Goal: Check status: Check status

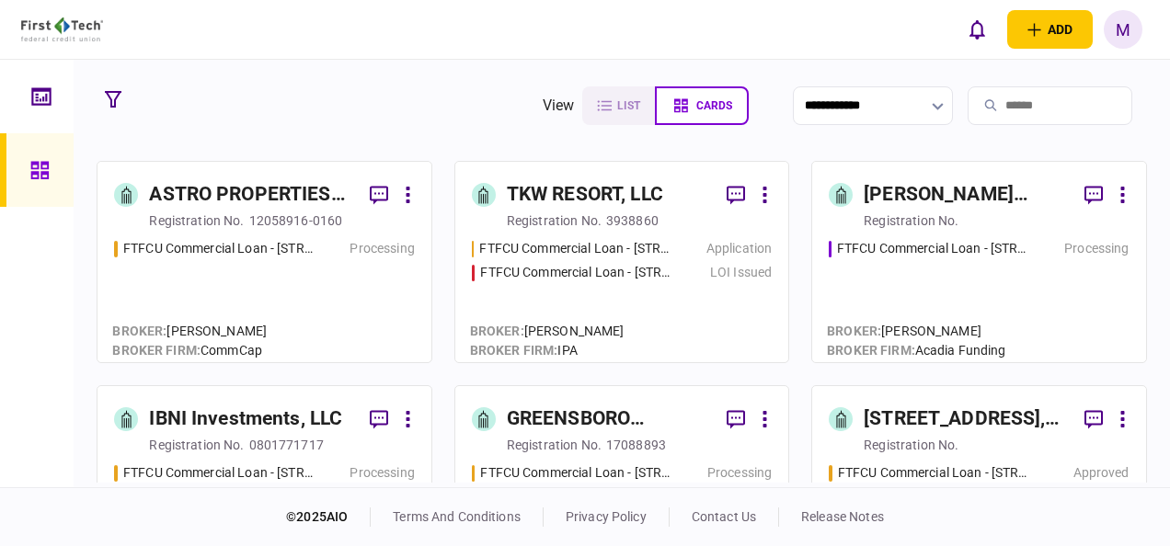
click at [364, 304] on div "FTFCU Commercial Loan - [STREET_ADDRESS] Price UT Processing" at bounding box center [264, 292] width 300 height 107
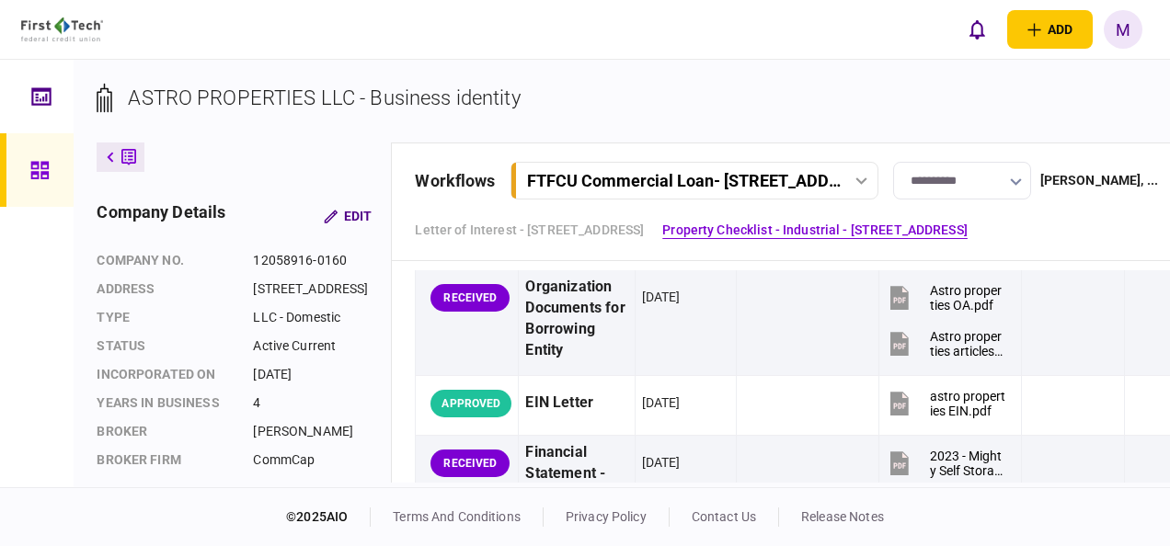
scroll to position [736, 0]
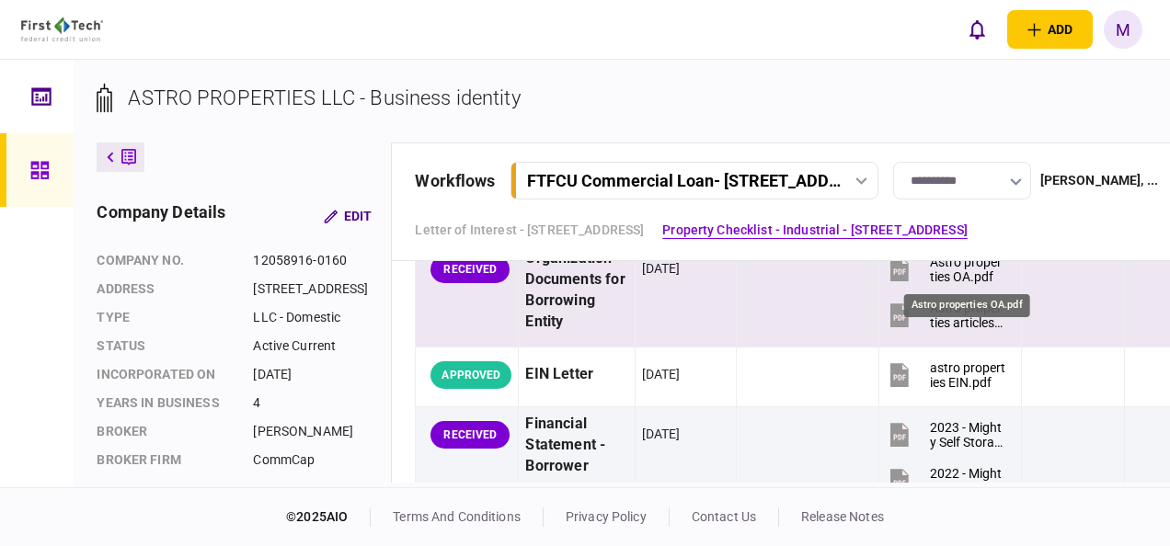
click at [978, 278] on div "Astro properties OA.pdf" at bounding box center [967, 269] width 75 height 29
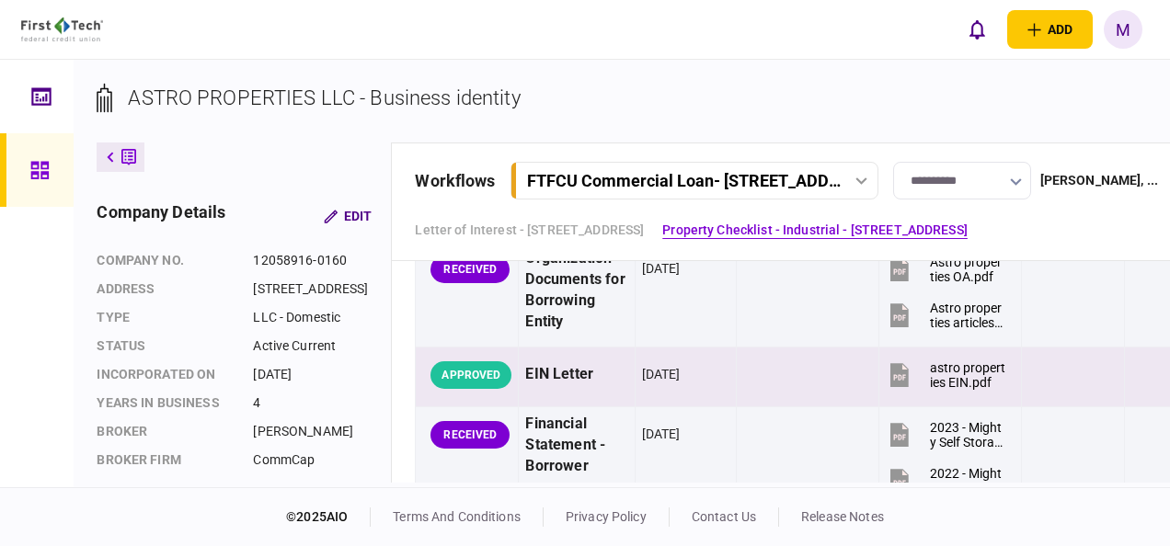
scroll to position [644, 0]
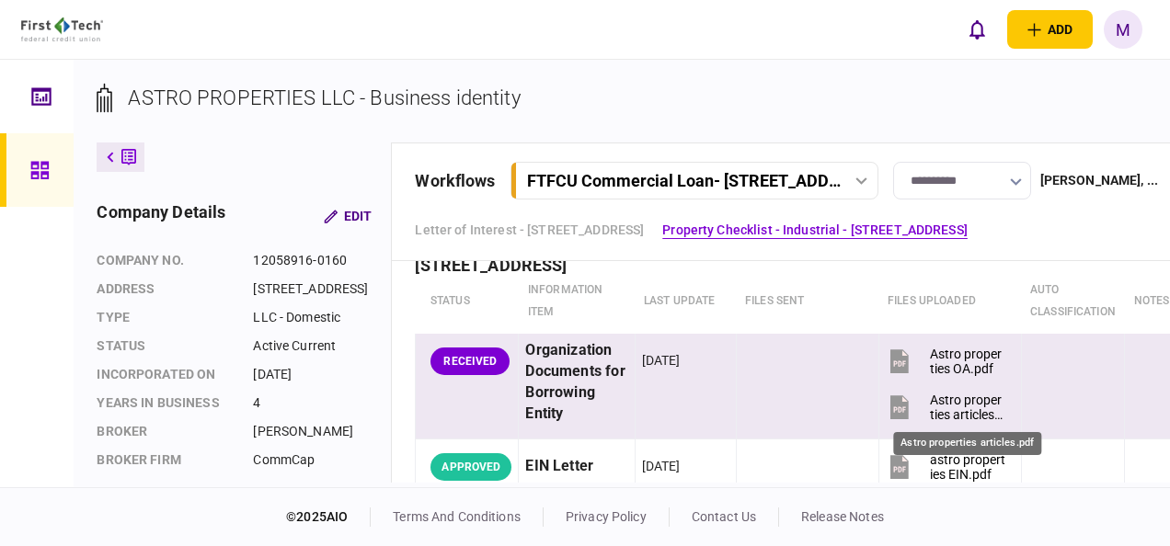
click at [968, 410] on div "Astro properties articles.pdf" at bounding box center [967, 407] width 75 height 29
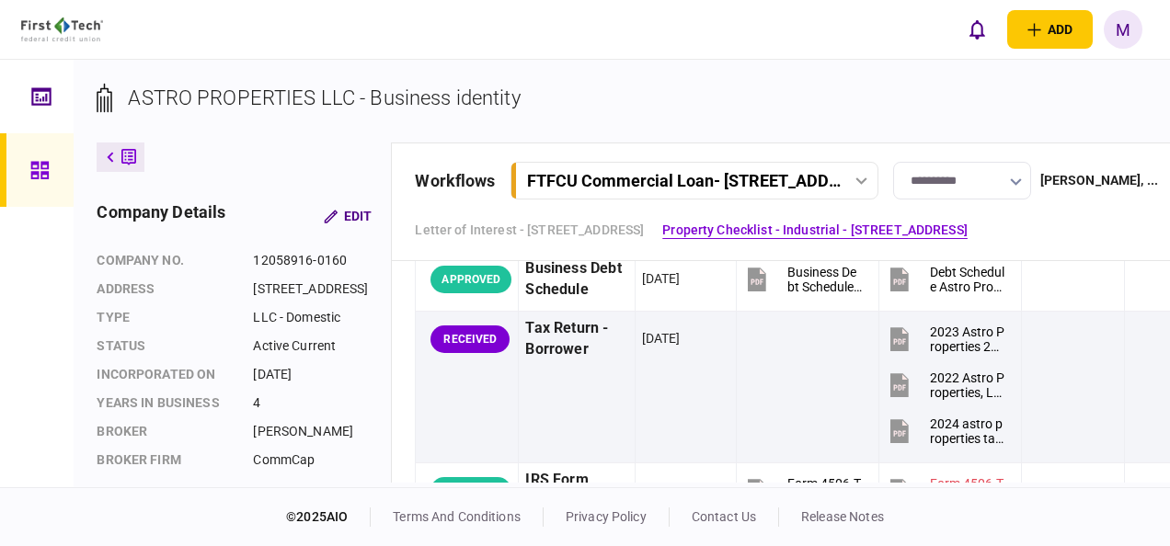
scroll to position [1104, 0]
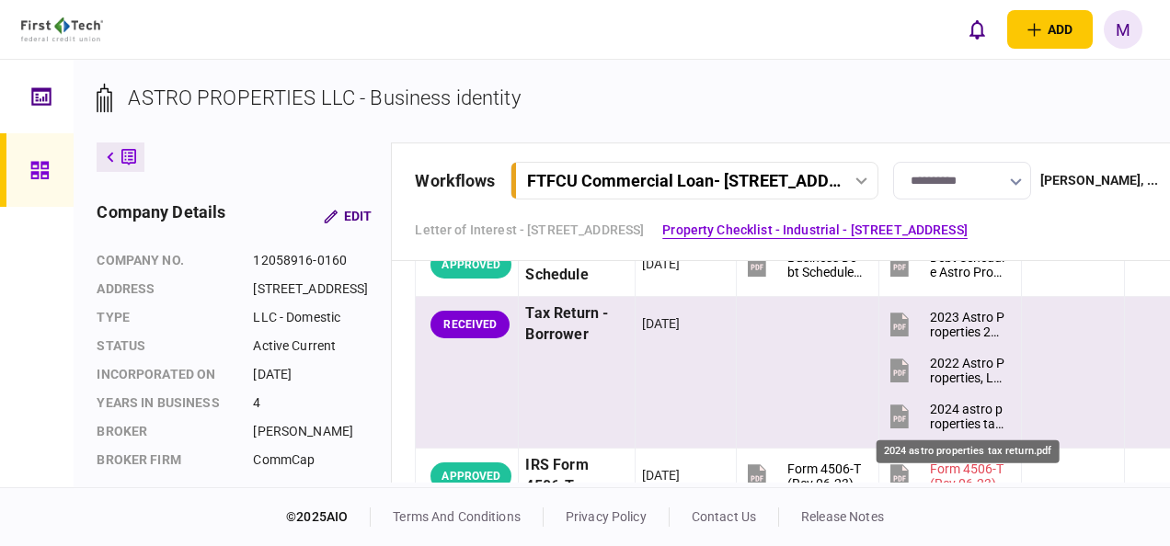
click at [957, 415] on div "2024 astro properties tax return.pdf" at bounding box center [967, 416] width 75 height 29
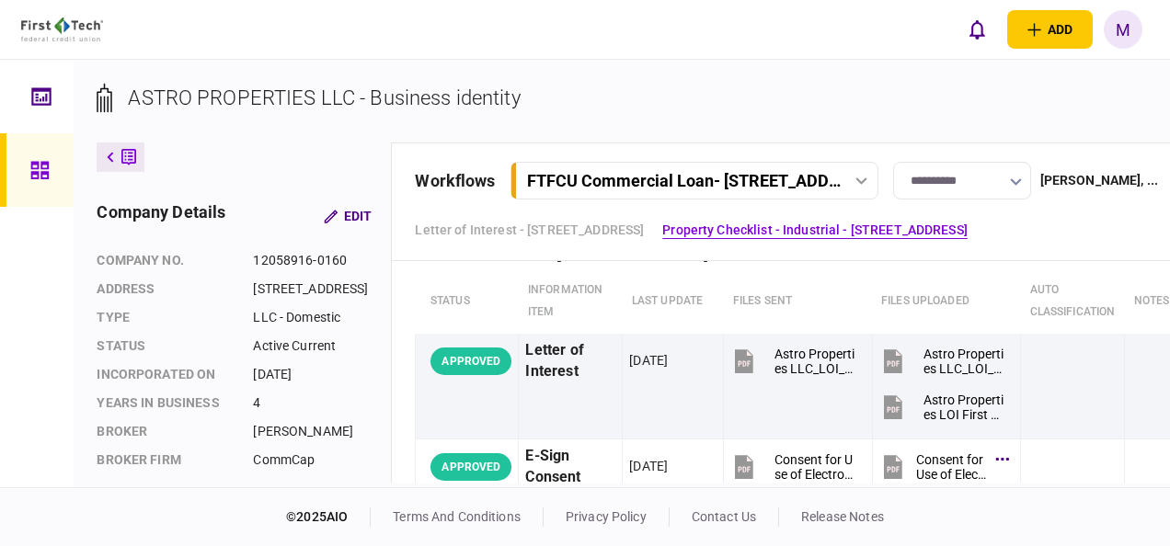
scroll to position [0, 0]
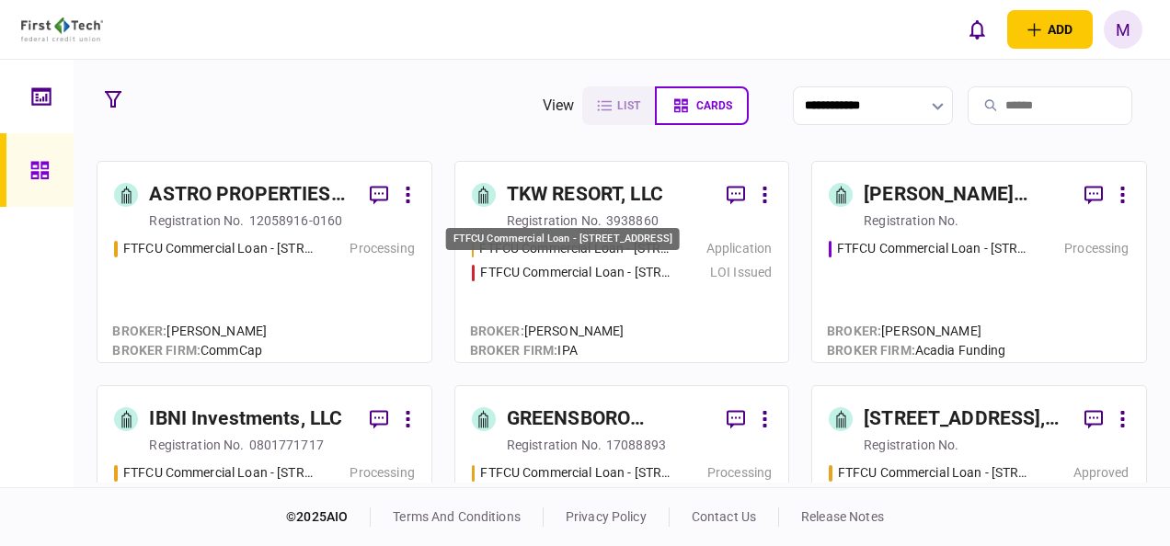
click at [629, 270] on div "FTFCU Commercial Loan - [STREET_ADDRESS]" at bounding box center [576, 272] width 192 height 19
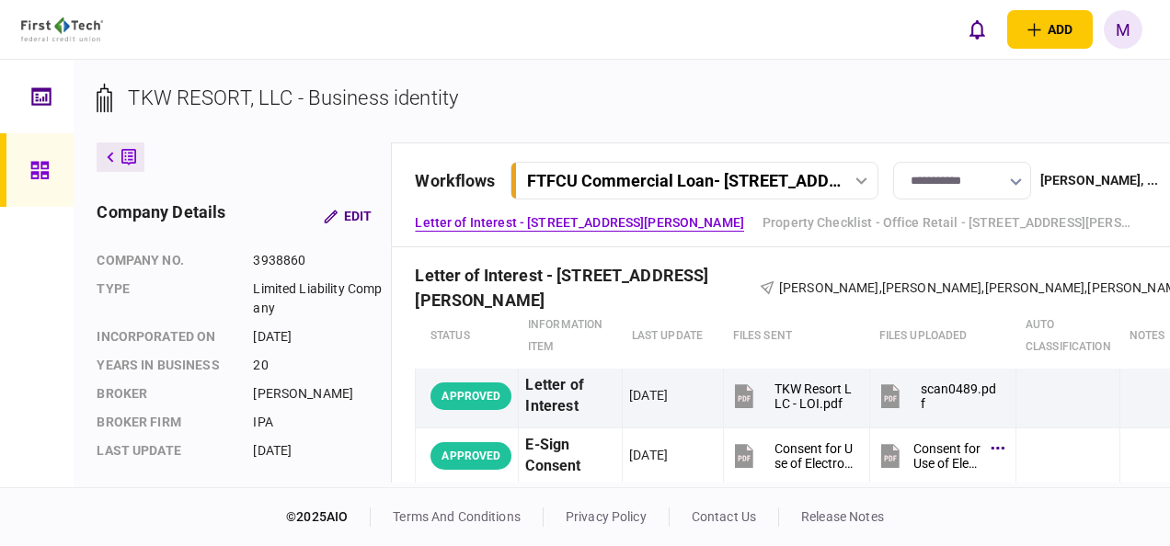
click at [826, 183] on div "FTFCU Commercial Loan - [STREET_ADDRESS][PERSON_NAME]" at bounding box center [684, 180] width 314 height 19
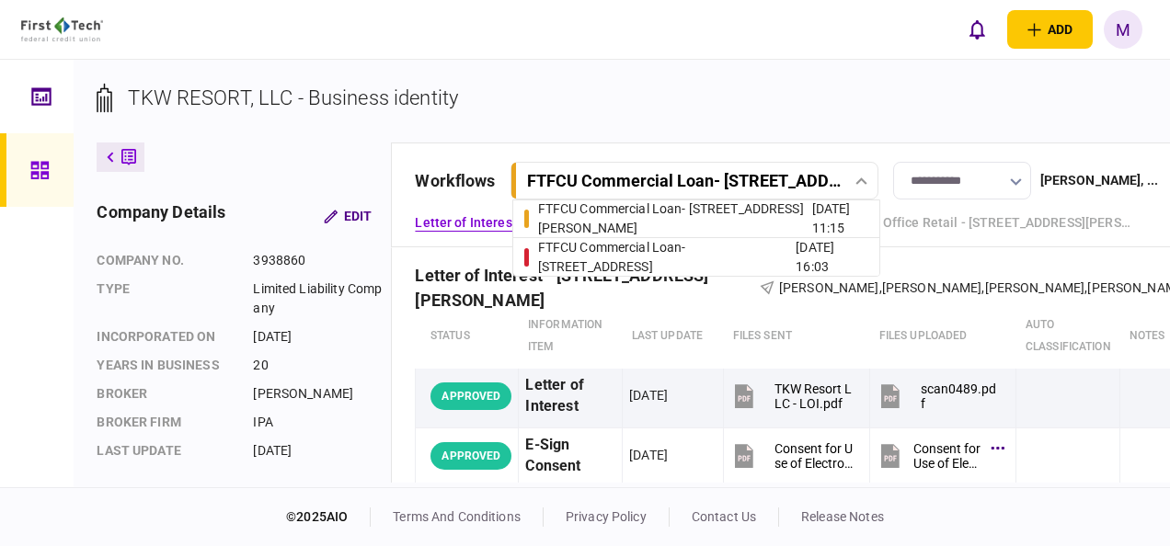
click at [676, 253] on div "FTFCU Commercial Loan - [STREET_ADDRESS]" at bounding box center [667, 257] width 258 height 39
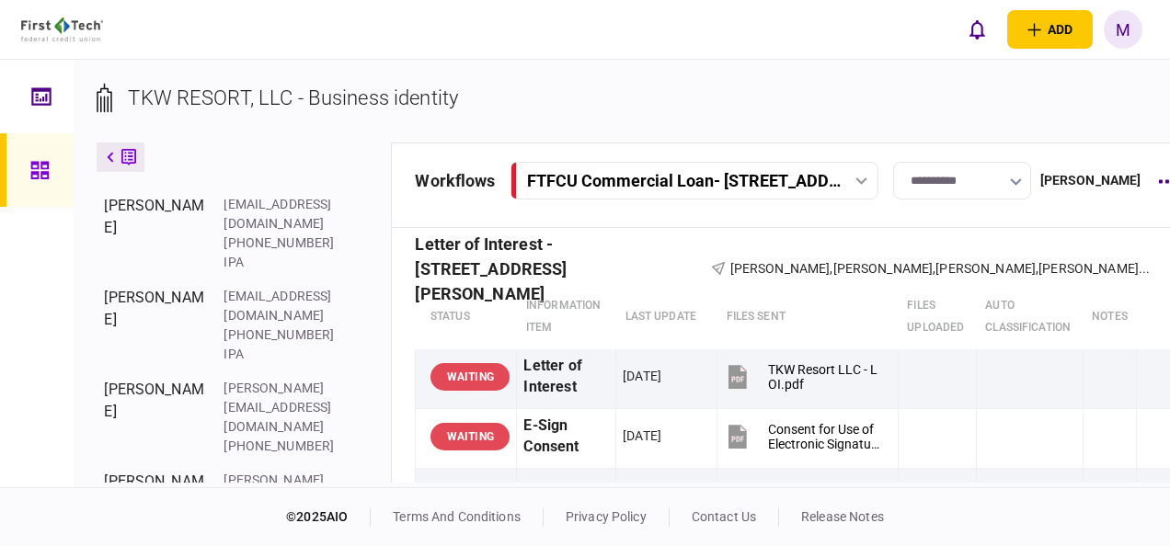
click at [110, 155] on icon at bounding box center [111, 158] width 6 height 10
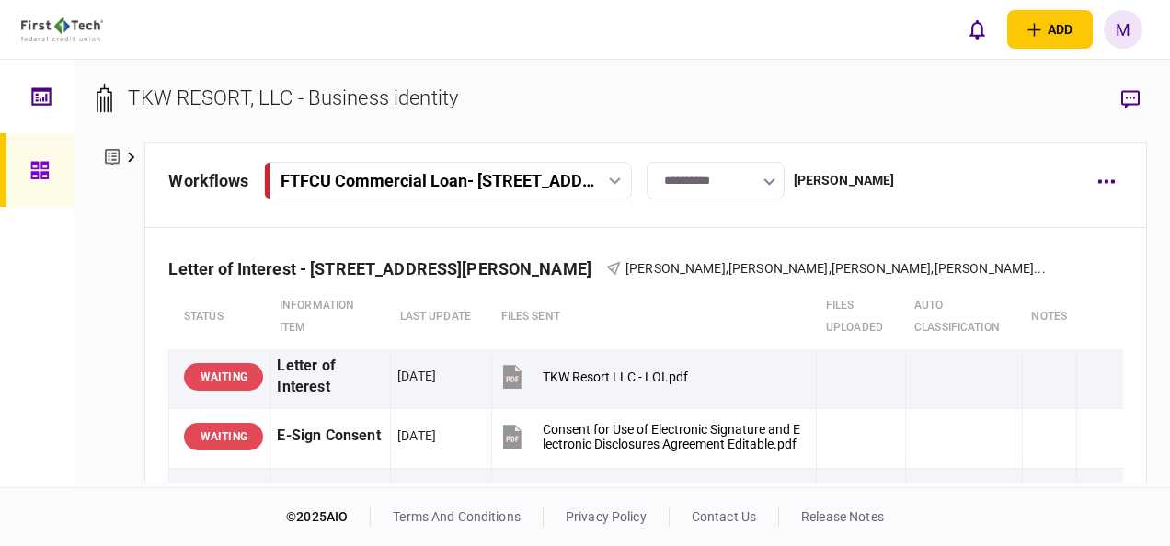
click at [130, 155] on icon at bounding box center [131, 158] width 6 height 10
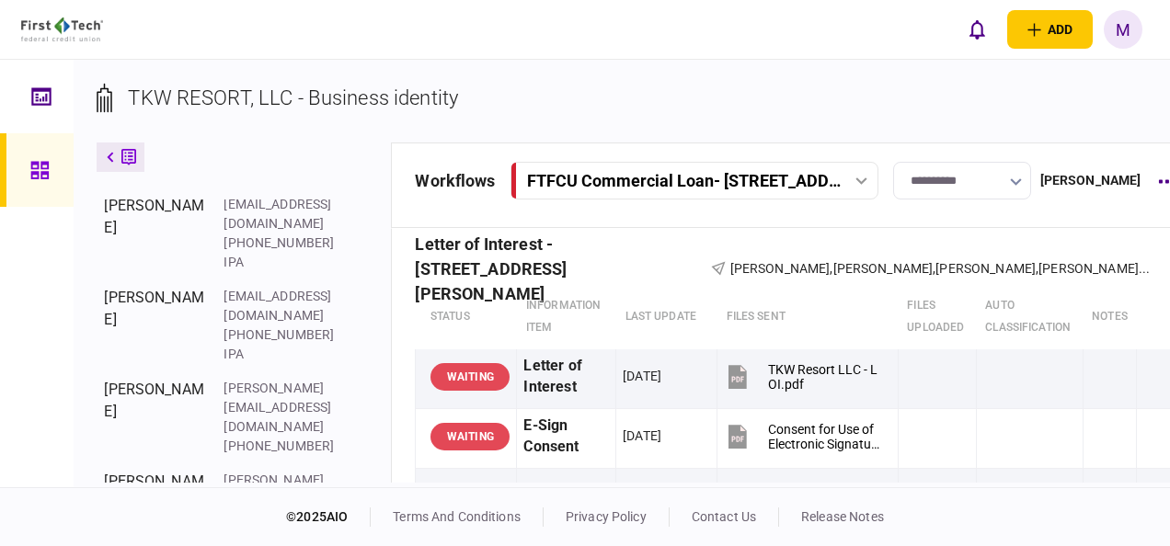
click at [872, 176] on div "FTFCU Commercial Loan - [STREET_ADDRESS]" at bounding box center [696, 180] width 360 height 19
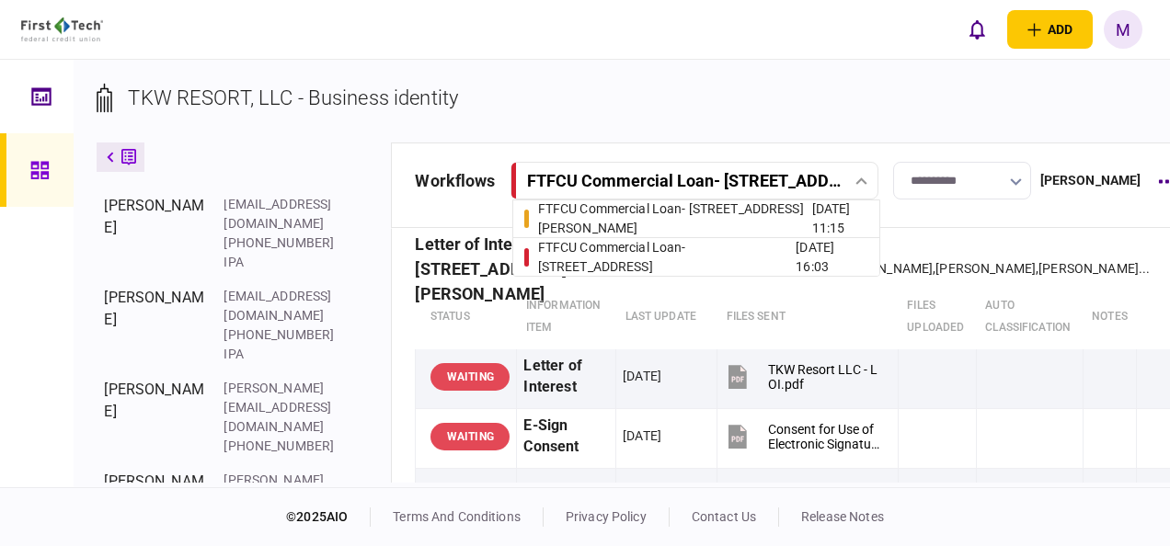
click at [752, 209] on div "FTFCU Commercial Loan - [STREET_ADDRESS][PERSON_NAME]" at bounding box center [675, 219] width 274 height 39
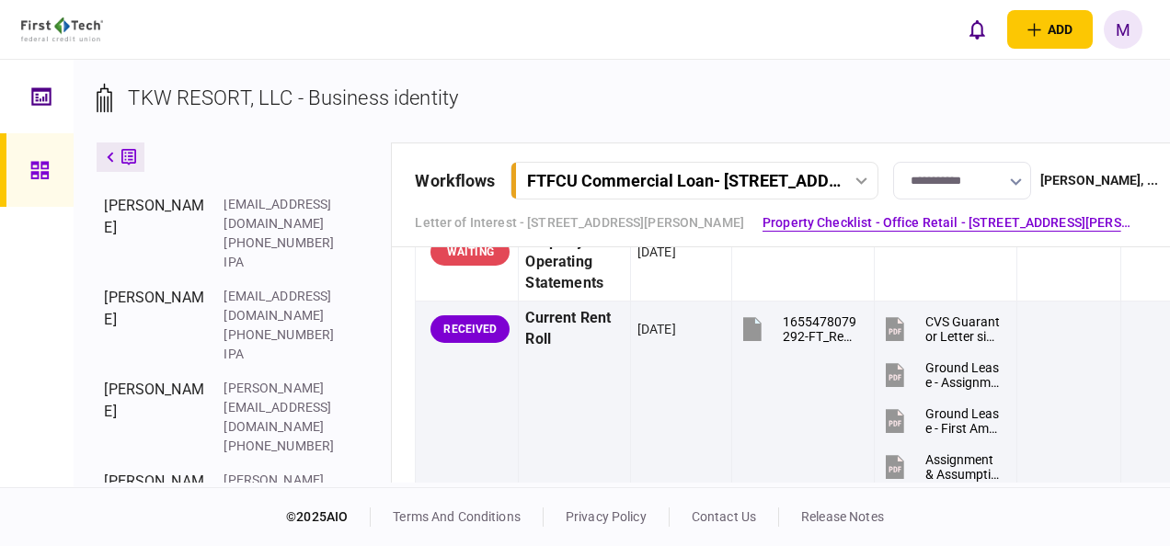
scroll to position [1748, 0]
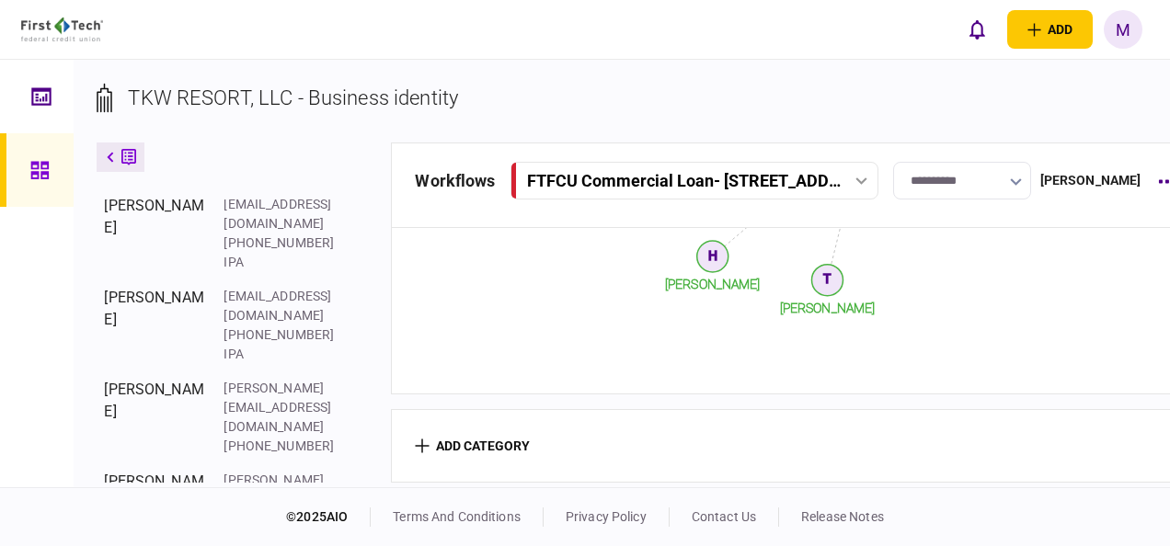
scroll to position [789, 0]
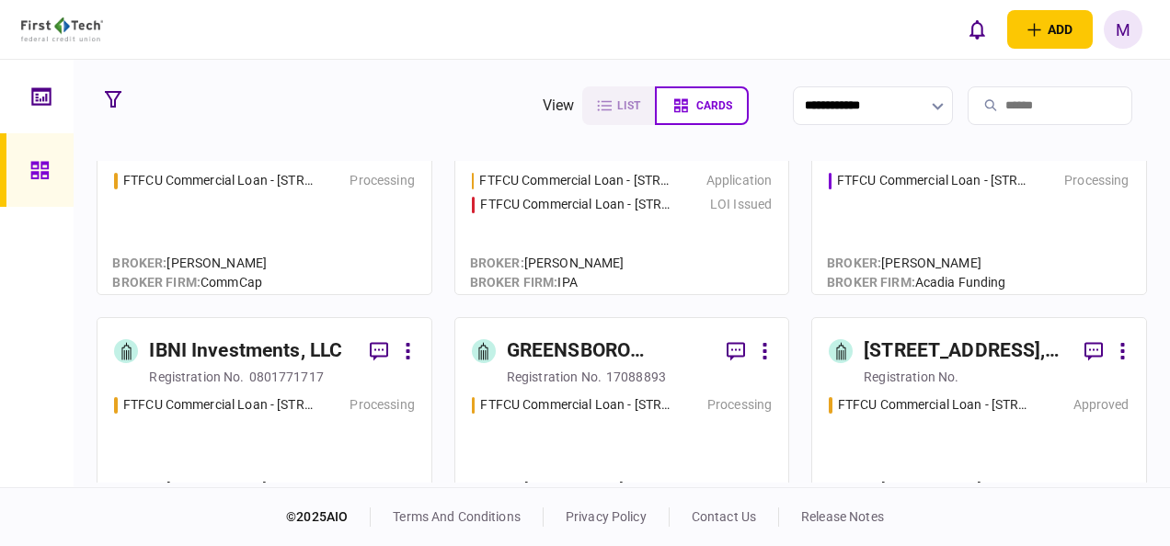
scroll to position [92, 0]
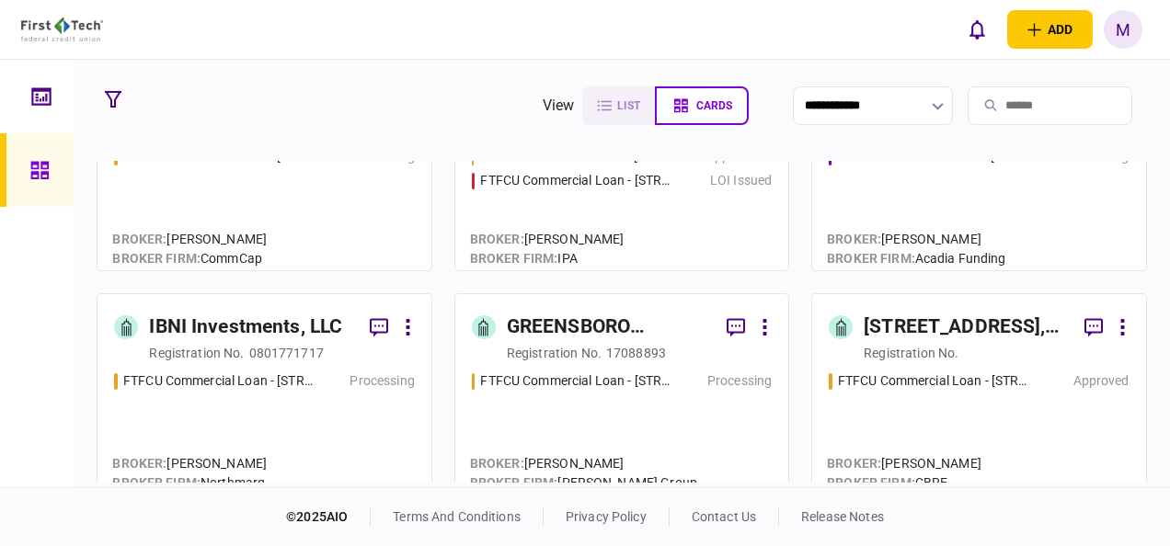
click at [335, 427] on div "FTFCU Commercial Loan - [STREET_ADDRESS] Processing" at bounding box center [264, 425] width 300 height 107
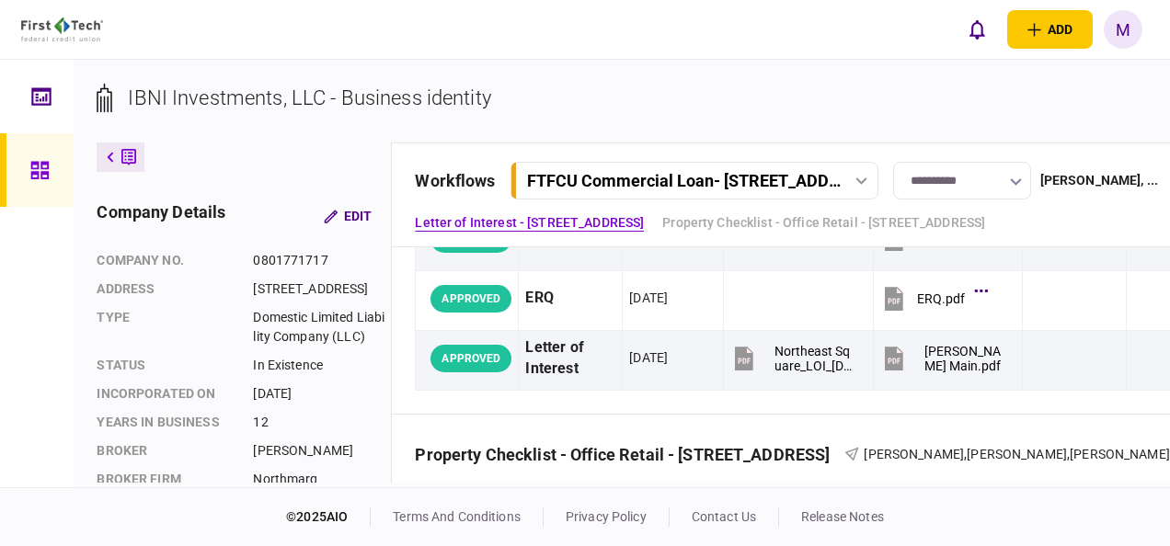
scroll to position [552, 0]
